Goal: Information Seeking & Learning: Learn about a topic

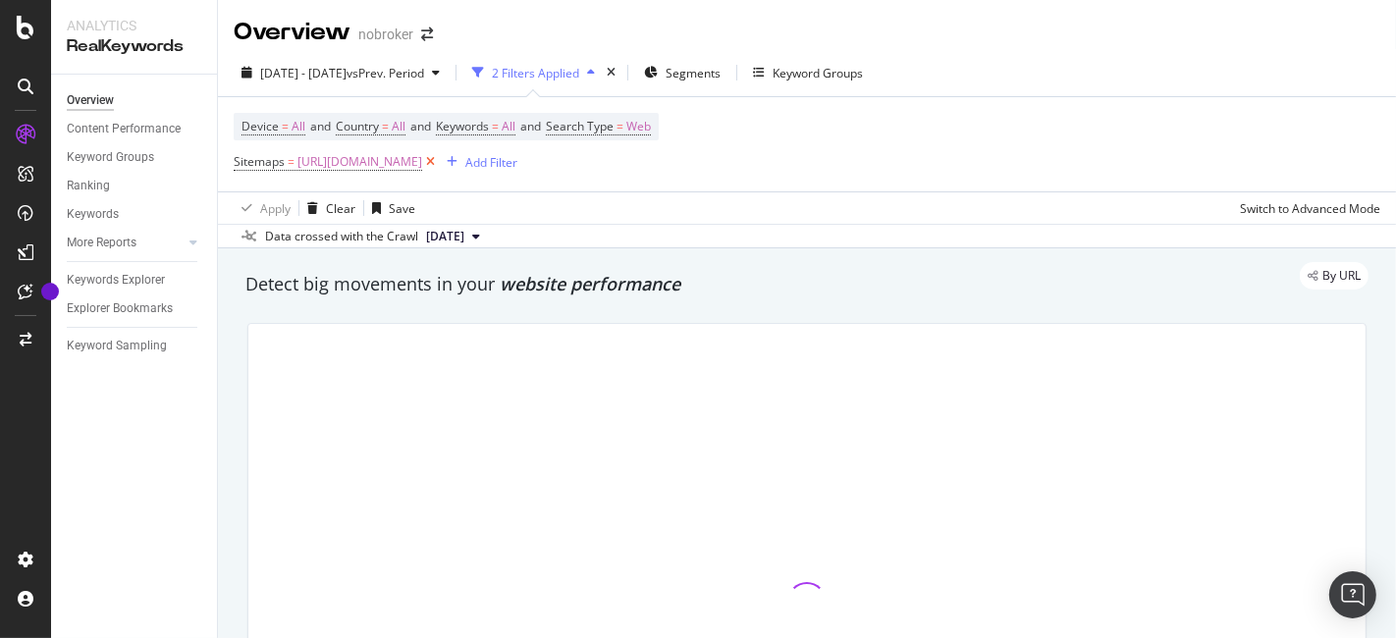
click at [439, 158] on icon at bounding box center [430, 162] width 17 height 20
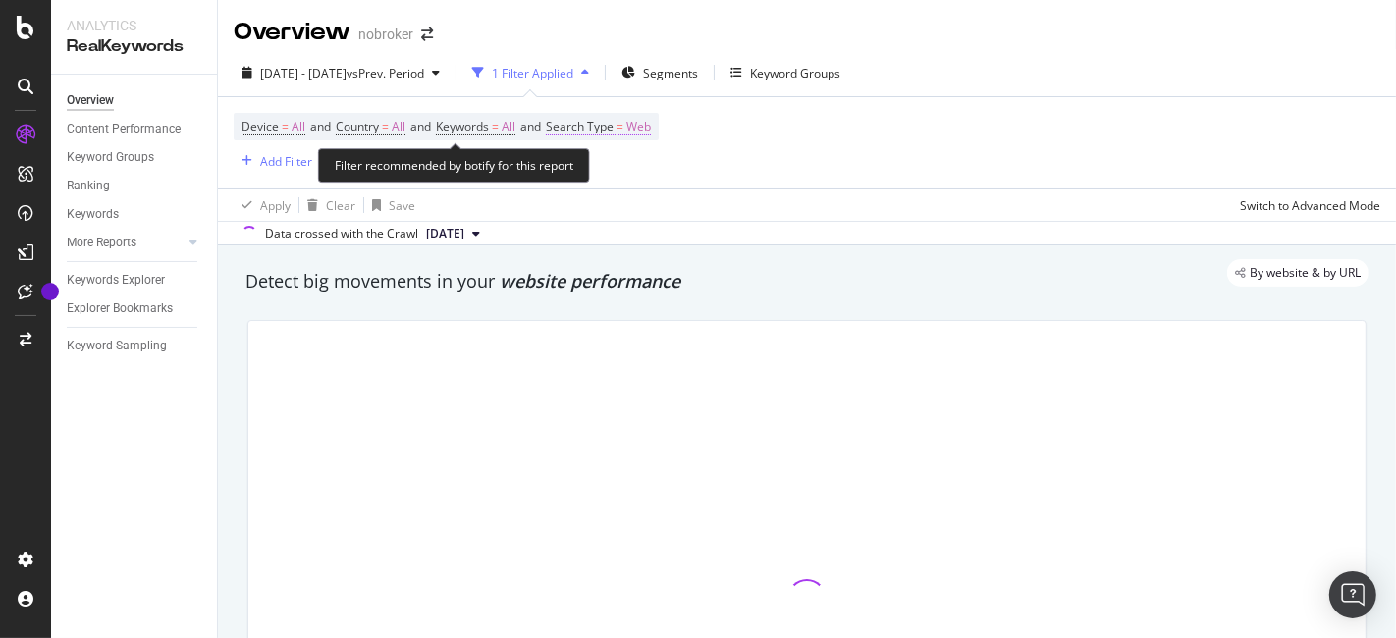
click at [648, 118] on span "Web" at bounding box center [638, 126] width 25 height 27
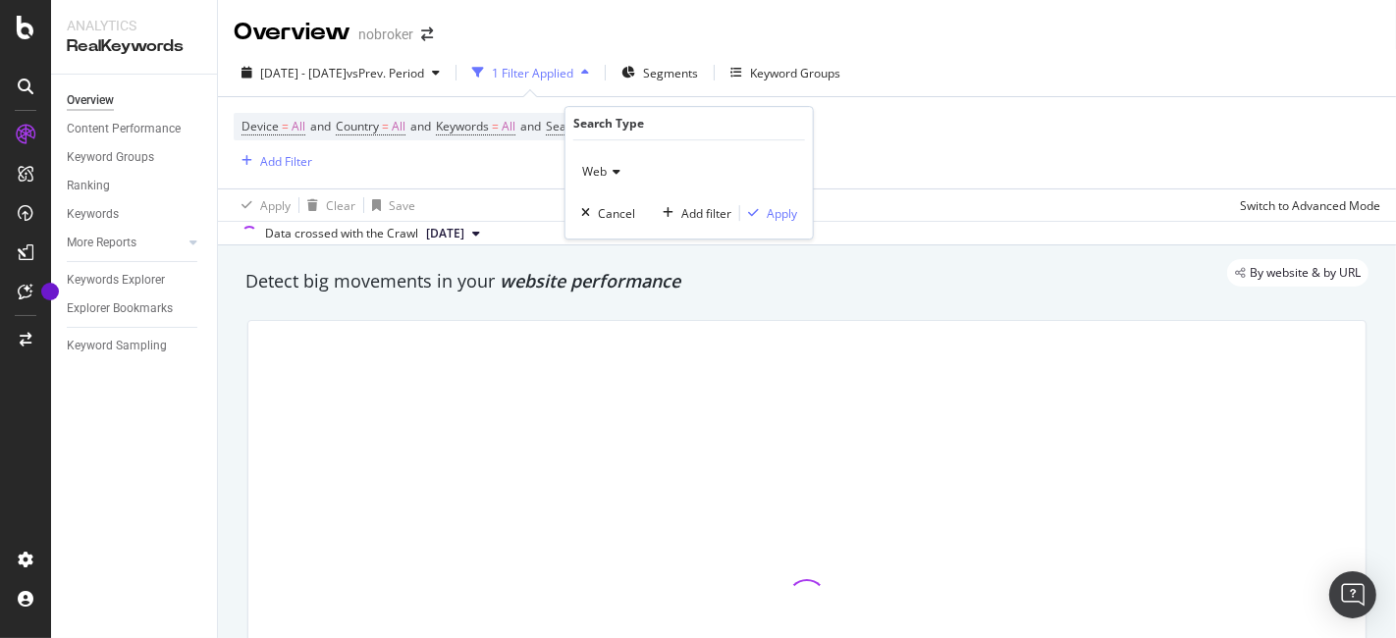
click at [609, 166] on icon at bounding box center [614, 172] width 14 height 12
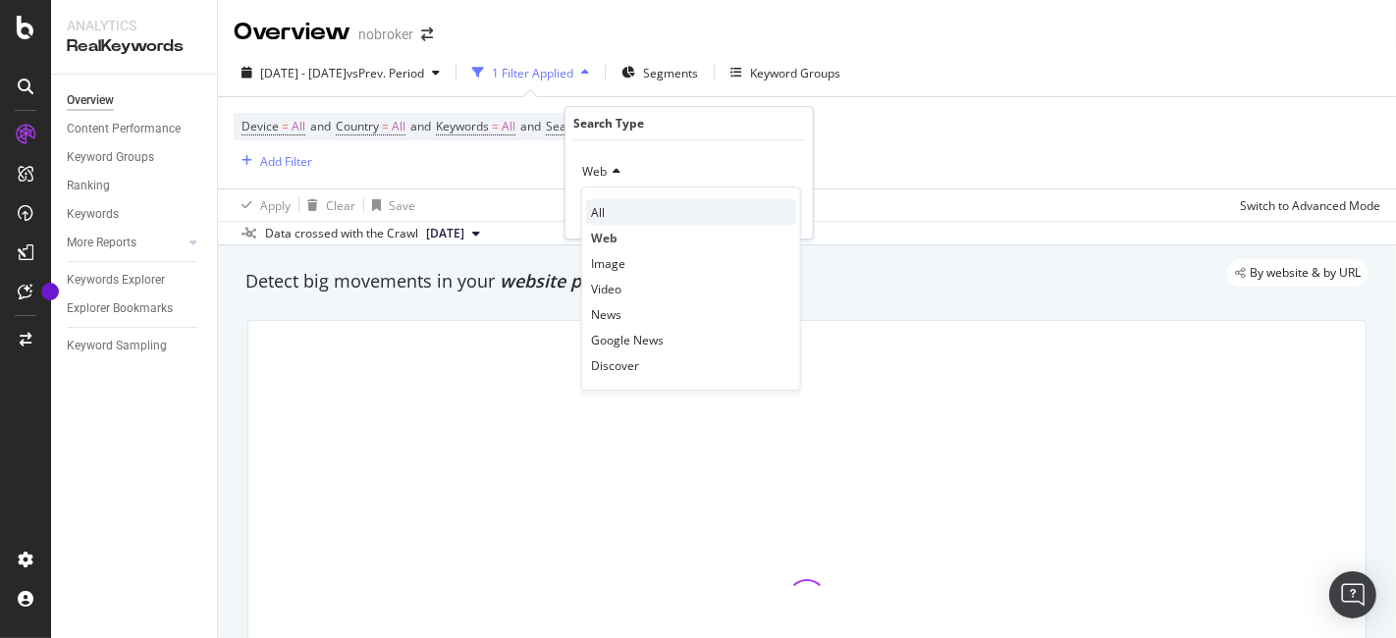
click at [601, 212] on span "All" at bounding box center [598, 212] width 14 height 17
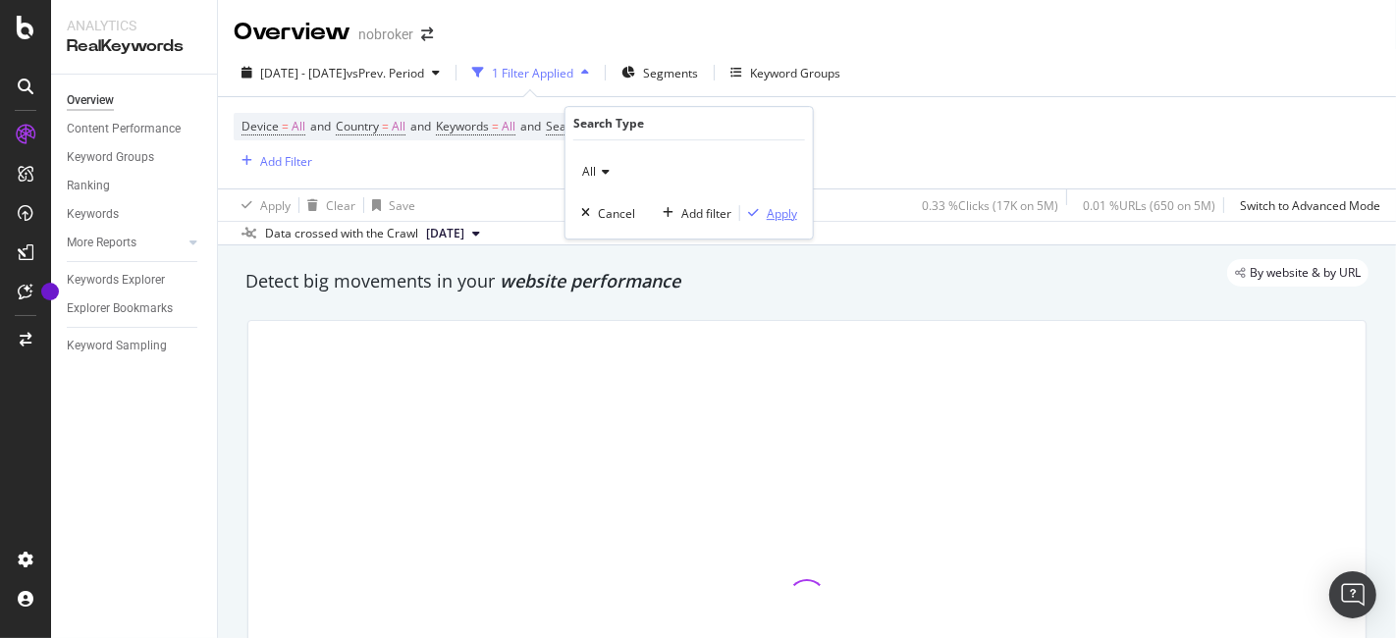
click at [771, 211] on div "Apply" at bounding box center [782, 213] width 30 height 17
click at [277, 153] on div "Add Filter" at bounding box center [286, 161] width 52 height 17
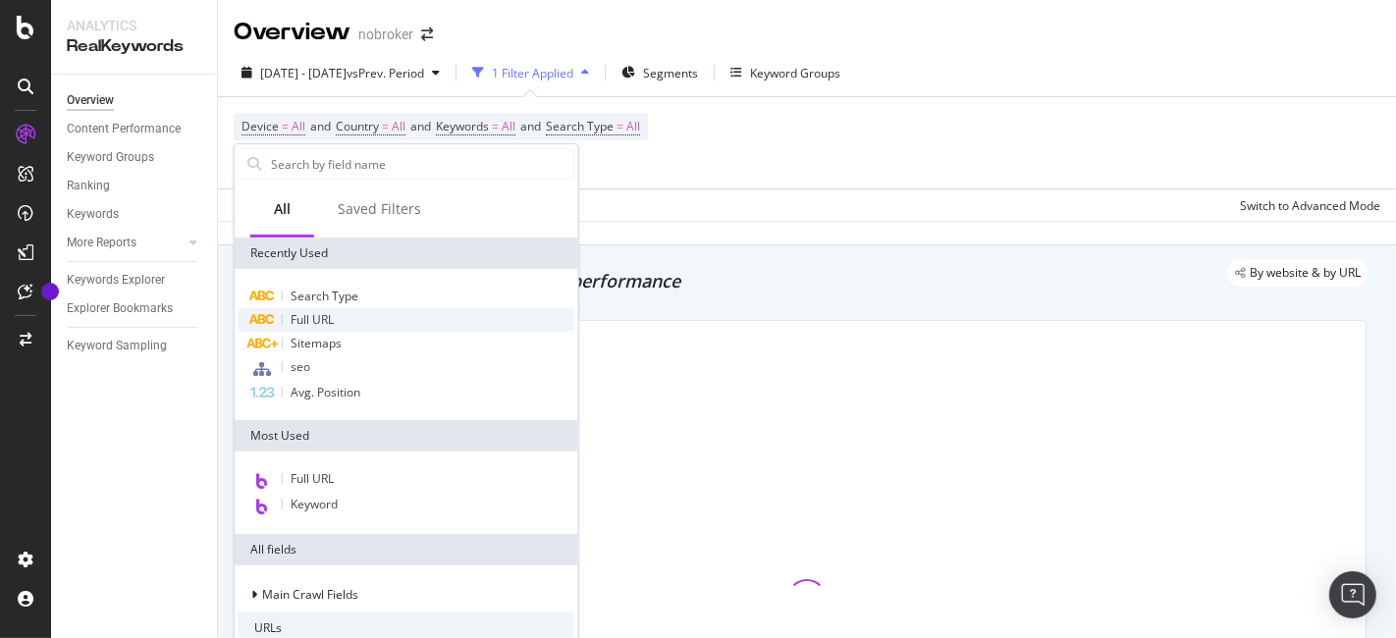
click at [329, 324] on span "Full URL" at bounding box center [312, 319] width 43 height 17
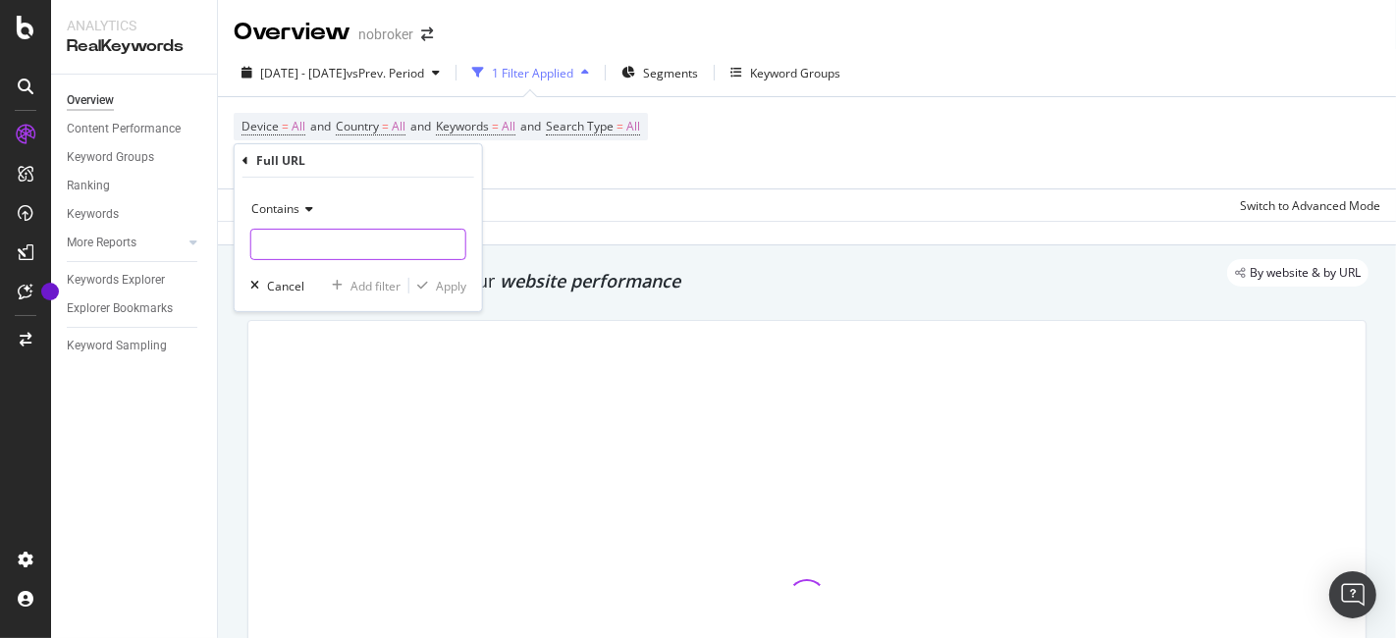
click at [326, 243] on input "text" at bounding box center [358, 244] width 214 height 31
type input "/home-loan/"
click at [453, 288] on div "Apply" at bounding box center [451, 285] width 30 height 17
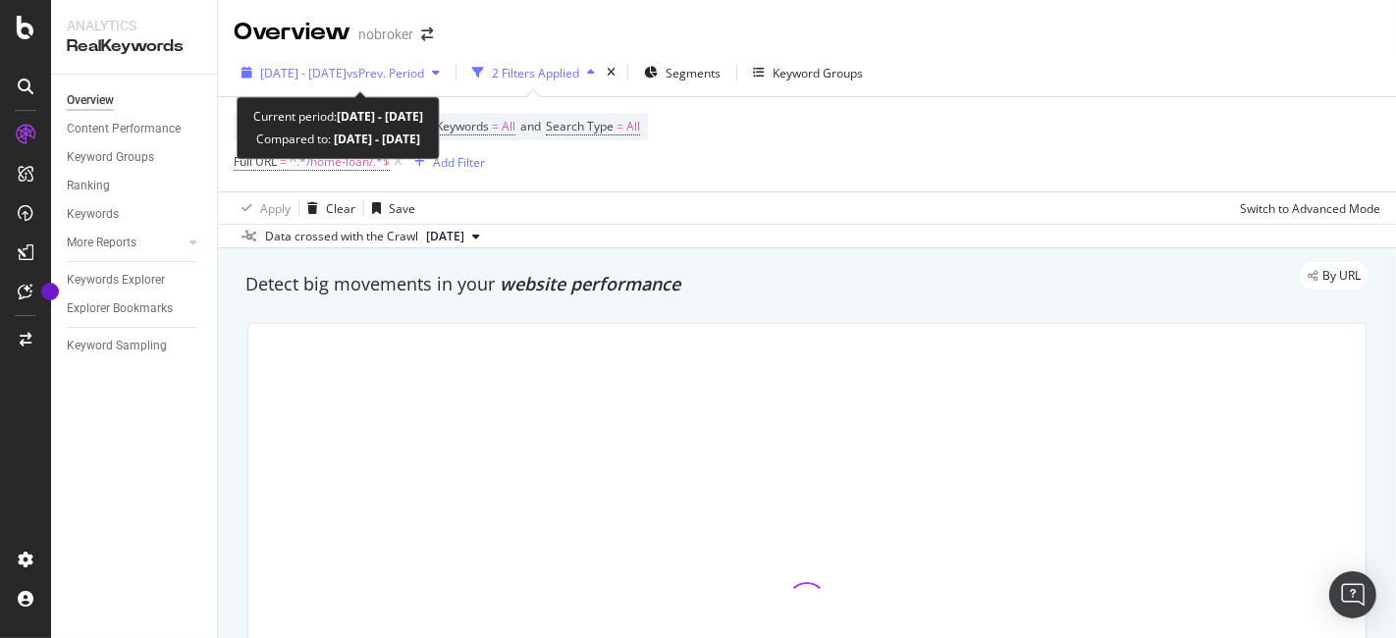
click at [347, 80] on span "[DATE] - [DATE]" at bounding box center [303, 73] width 86 height 17
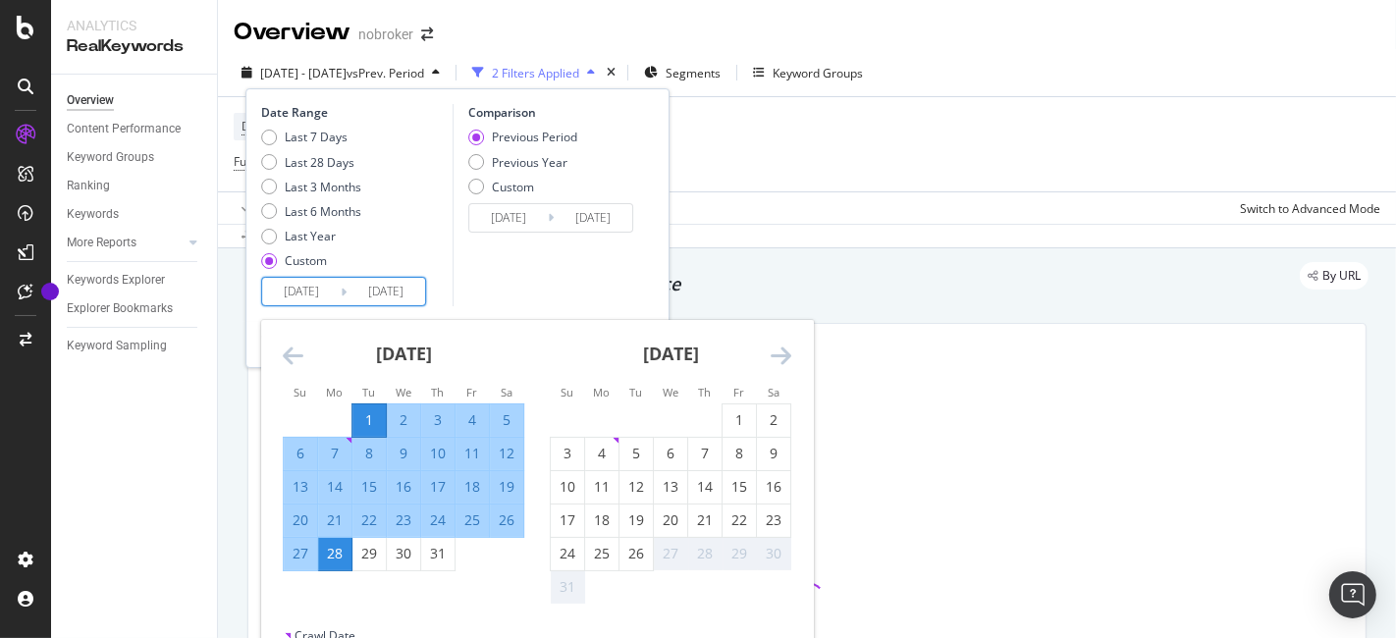
click at [282, 282] on input "[DATE]" at bounding box center [301, 291] width 79 height 27
click at [741, 428] on div "1" at bounding box center [739, 420] width 33 height 20
type input "[DATE]"
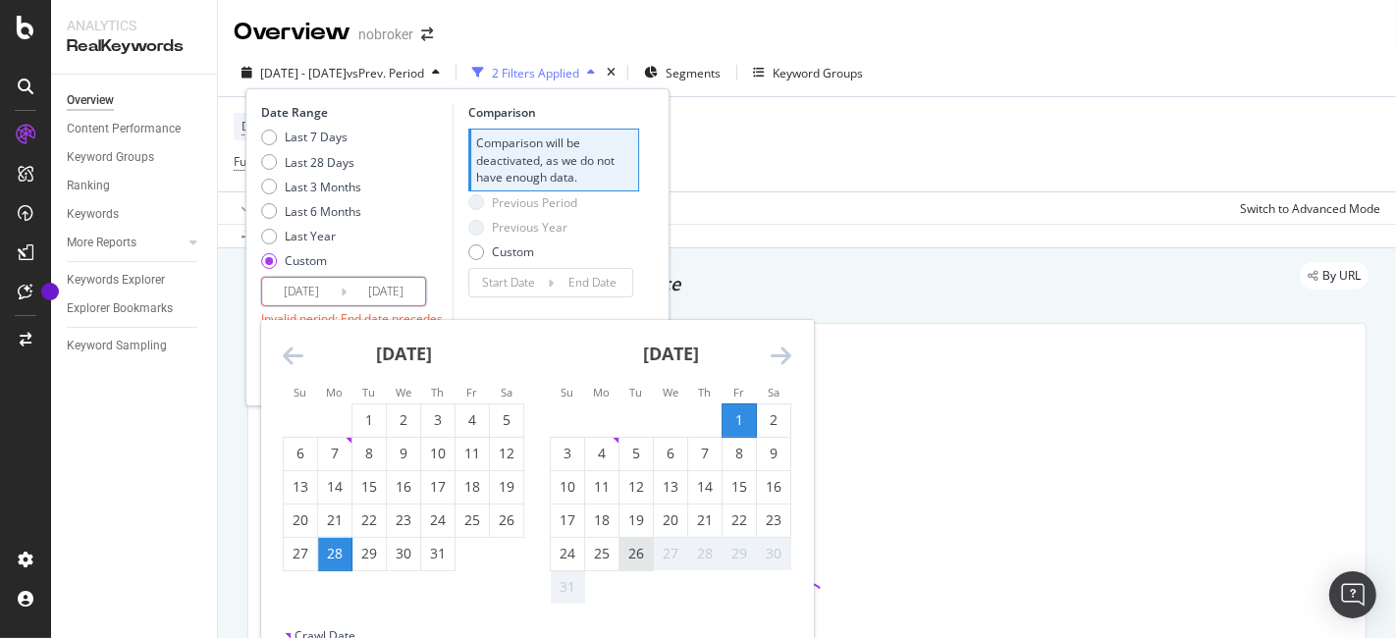
click at [633, 545] on div "26" at bounding box center [636, 554] width 33 height 20
type input "[DATE]"
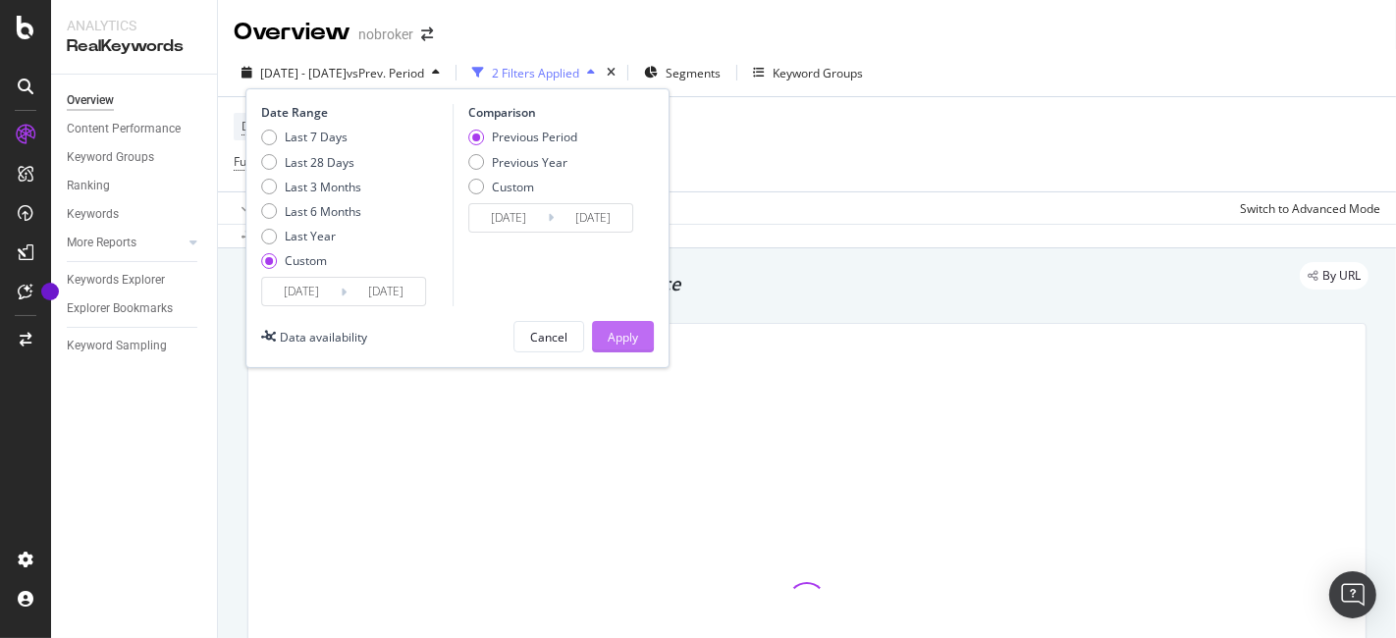
click at [623, 330] on div "Apply" at bounding box center [623, 337] width 30 height 17
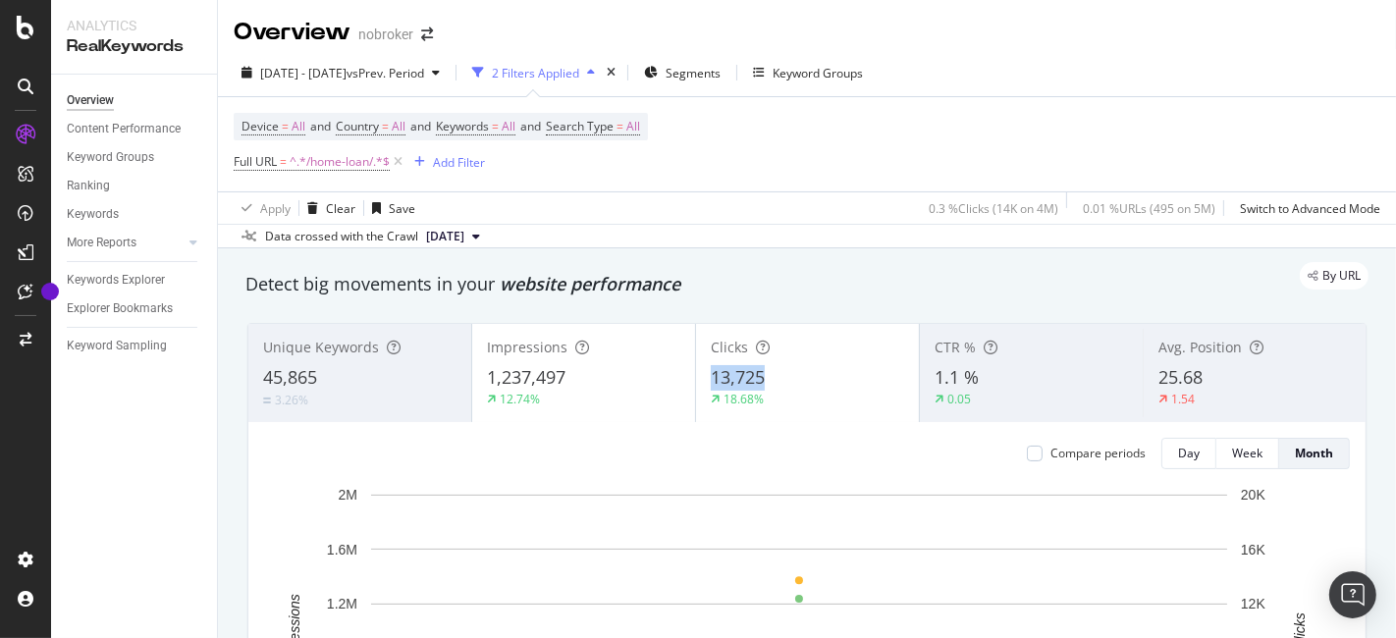
drag, startPoint x: 698, startPoint y: 383, endPoint x: 768, endPoint y: 388, distance: 69.9
click at [768, 388] on div "Clicks 13,725 18.68%" at bounding box center [807, 373] width 223 height 88
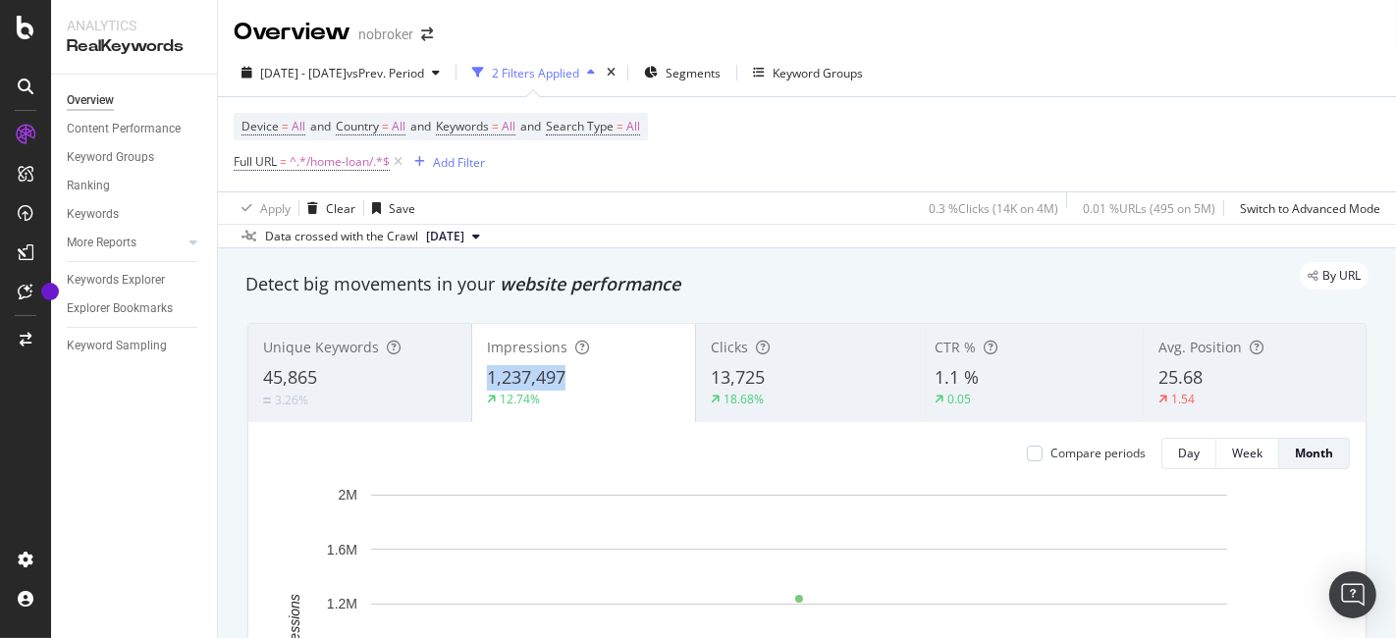
drag, startPoint x: 480, startPoint y: 377, endPoint x: 582, endPoint y: 374, distance: 102.2
click at [582, 374] on div "Impressions 1,237,497 12.74%" at bounding box center [583, 373] width 223 height 88
copy span "1,237,497"
click at [331, 165] on span "^.*/home-loan/.*$" at bounding box center [340, 161] width 100 height 27
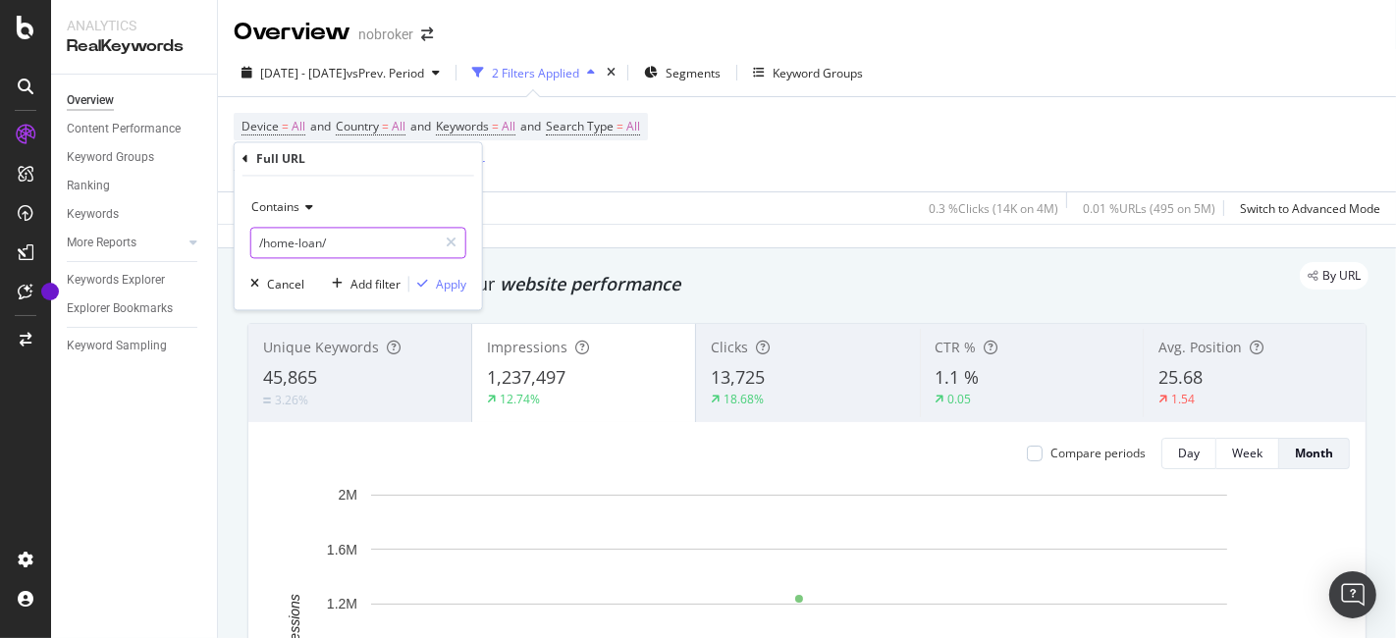
click at [384, 242] on input "/home-loan/" at bounding box center [344, 243] width 186 height 31
type input "/design-guides/"
click at [434, 282] on div "button" at bounding box center [422, 285] width 27 height 12
